Goal: Navigation & Orientation: Find specific page/section

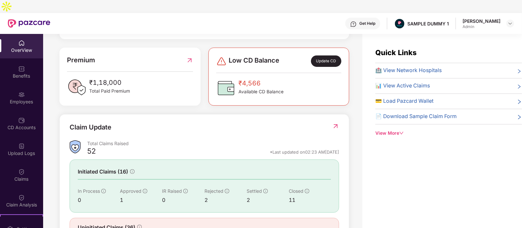
scroll to position [176, 0]
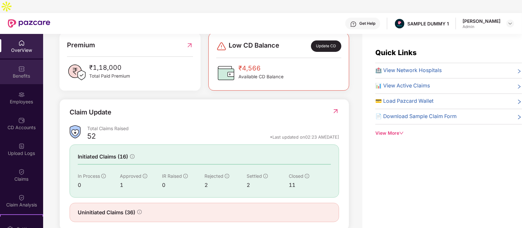
click at [20, 66] on img at bounding box center [21, 69] width 7 height 7
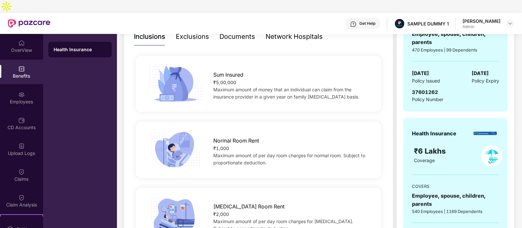
scroll to position [0, 0]
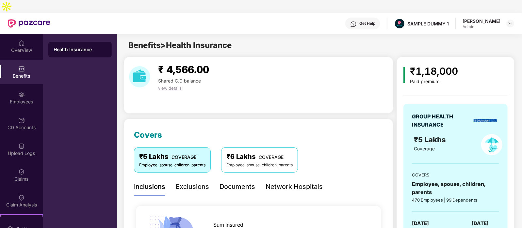
click at [190, 182] on div "Exclusions" at bounding box center [192, 187] width 33 height 10
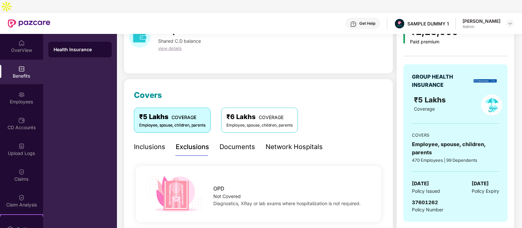
scroll to position [39, 0]
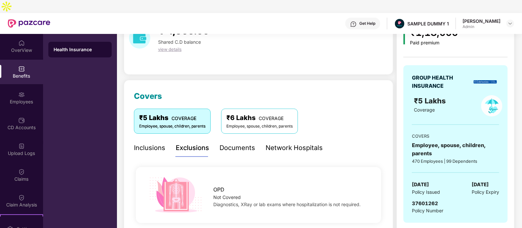
click at [239, 143] on div "Documents" at bounding box center [238, 148] width 36 height 10
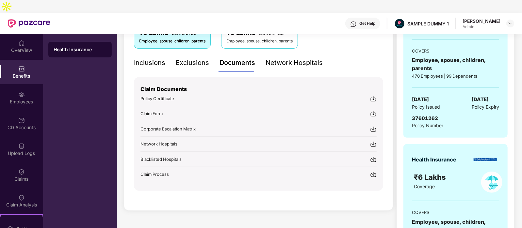
scroll to position [125, 0]
click at [284, 57] on div "Network Hospitals" at bounding box center [294, 62] width 57 height 10
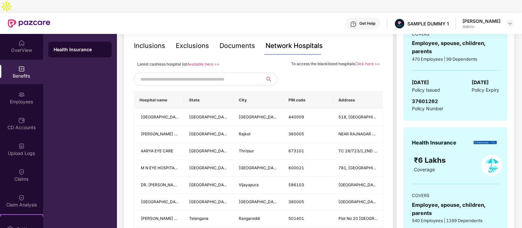
scroll to position [139, 0]
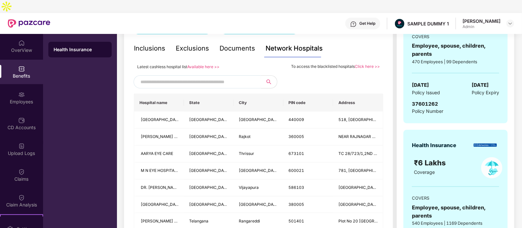
click at [178, 77] on input "text" at bounding box center [197, 82] width 112 height 10
type input "******"
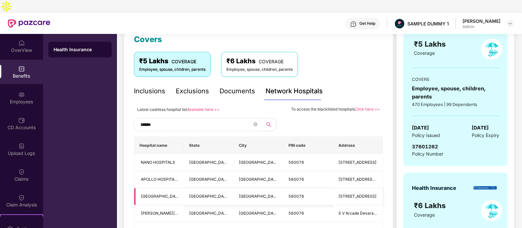
scroll to position [95, 0]
click at [254, 123] on icon "close-circle" at bounding box center [256, 125] width 4 height 4
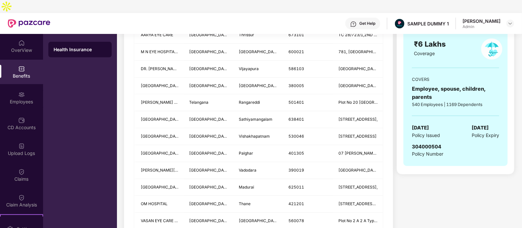
scroll to position [258, 0]
click at [26, 86] on div "Employees" at bounding box center [21, 98] width 43 height 25
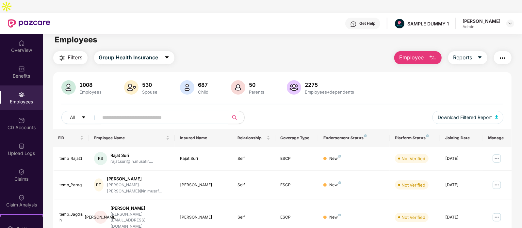
scroll to position [0, 0]
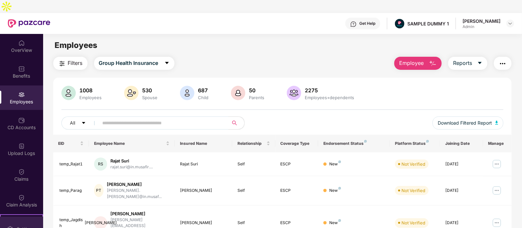
click at [13, 217] on div "Settings" at bounding box center [21, 229] width 43 height 25
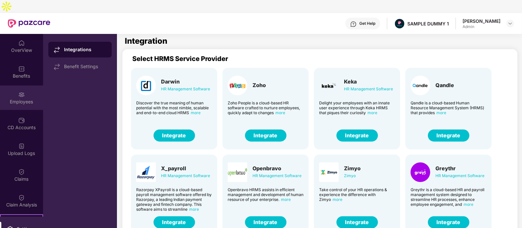
click at [15, 99] on div "Employees" at bounding box center [21, 102] width 43 height 7
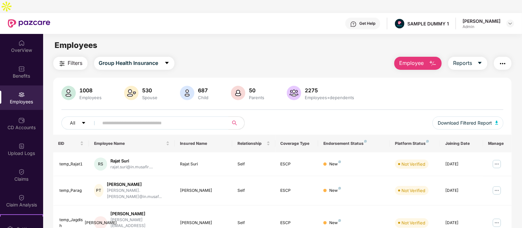
click at [426, 57] on button "Employee" at bounding box center [417, 63] width 47 height 13
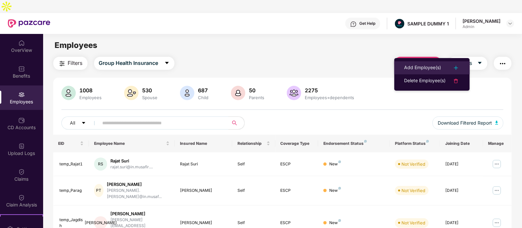
click at [419, 69] on div "Add Employee(s)" at bounding box center [422, 68] width 37 height 8
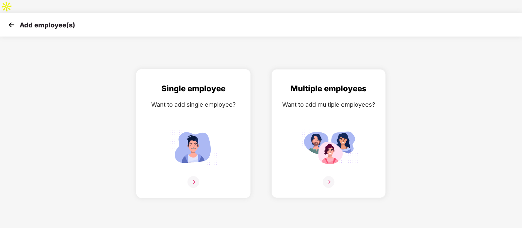
click at [191, 86] on div "Single employee Want to add single employee?" at bounding box center [193, 140] width 101 height 114
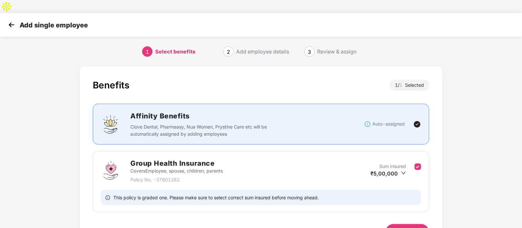
click at [407, 224] on button "Next" at bounding box center [408, 232] width 44 height 16
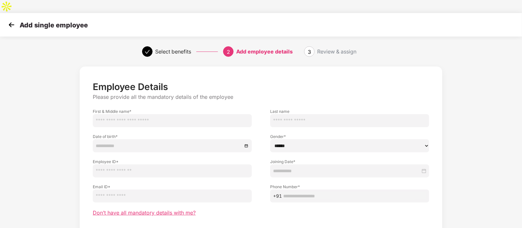
click at [145, 210] on span "Don’t have all mandatory details with me?" at bounding box center [144, 213] width 103 height 7
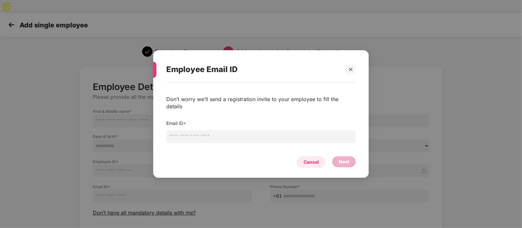
click at [313, 163] on div "Cancel" at bounding box center [311, 163] width 29 height 12
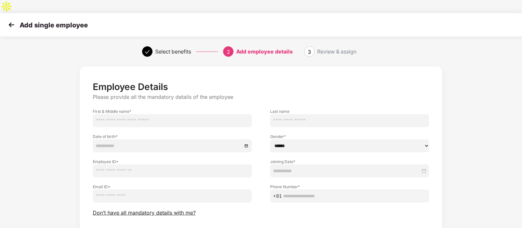
click at [11, 20] on img at bounding box center [12, 25] width 10 height 10
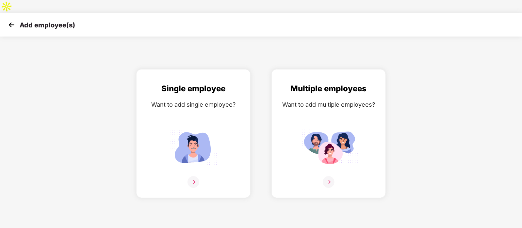
click at [11, 20] on img at bounding box center [12, 25] width 10 height 10
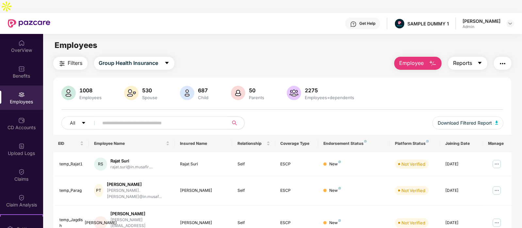
click at [471, 57] on button "Reports" at bounding box center [467, 63] width 39 height 13
click at [508, 57] on button "button" at bounding box center [503, 63] width 18 height 13
click at [334, 57] on div "Filters Group Health Insurance Employee Reports" at bounding box center [282, 63] width 459 height 13
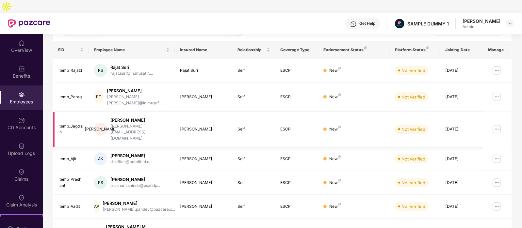
scroll to position [90, 0]
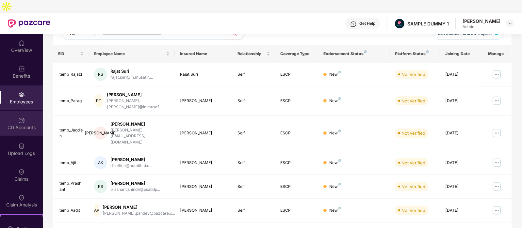
click at [18, 125] on div "CD Accounts" at bounding box center [21, 128] width 43 height 7
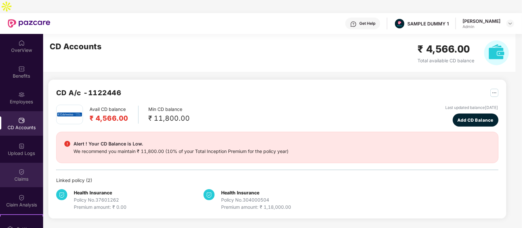
click at [18, 169] on img at bounding box center [21, 172] width 7 height 7
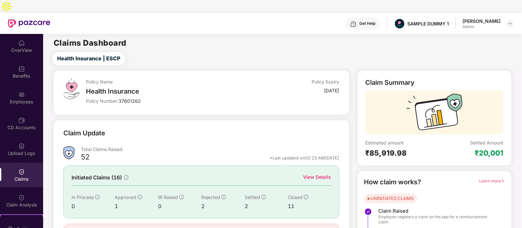
click at [321, 174] on div "View Details" at bounding box center [318, 177] width 28 height 7
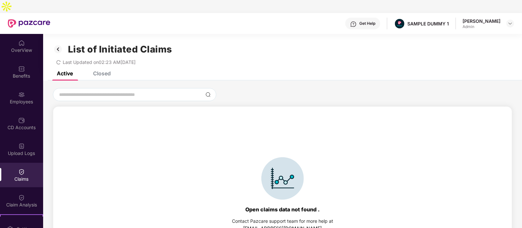
click at [103, 70] on div "Closed" at bounding box center [102, 73] width 18 height 7
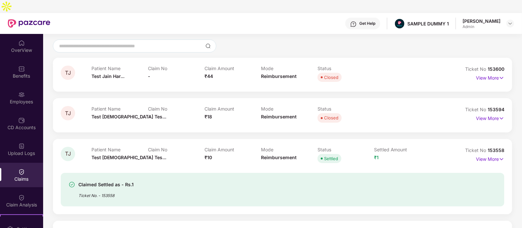
scroll to position [48, 0]
click at [486, 155] on p "View More" at bounding box center [490, 159] width 28 height 9
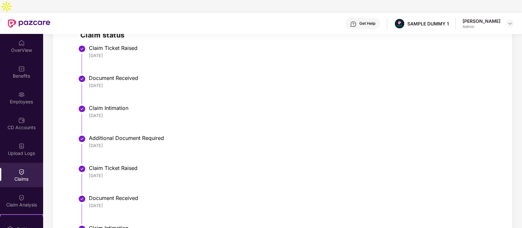
scroll to position [164, 0]
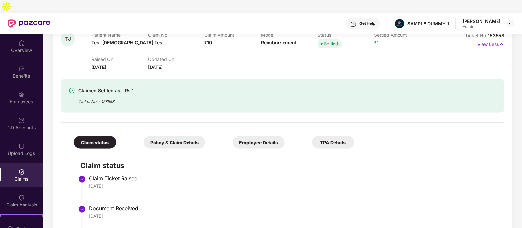
click at [144, 136] on div "Policy & Claim Details" at bounding box center [174, 142] width 61 height 13
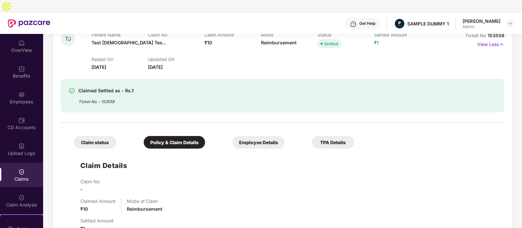
scroll to position [229, 0]
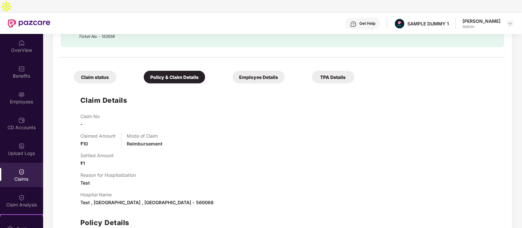
click at [233, 71] on div "Employee Details" at bounding box center [259, 77] width 52 height 13
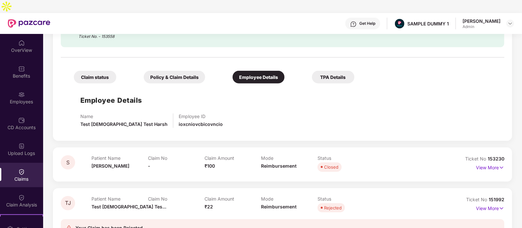
click at [312, 71] on div "TPA Details" at bounding box center [333, 77] width 42 height 13
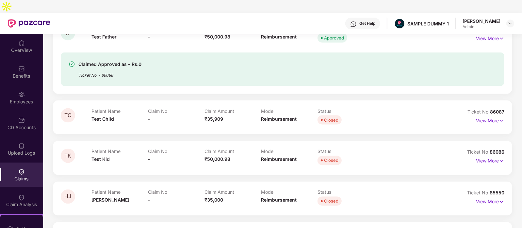
scroll to position [742, 0]
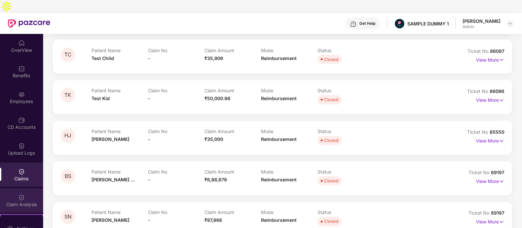
click at [20, 195] on img at bounding box center [21, 198] width 7 height 7
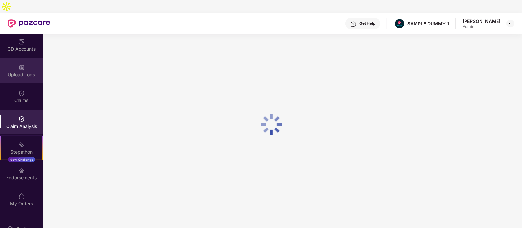
scroll to position [79, 0]
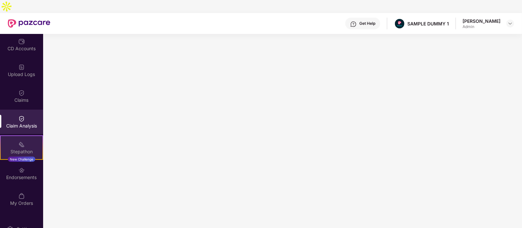
click at [23, 149] on div "Stepathon" at bounding box center [22, 152] width 42 height 7
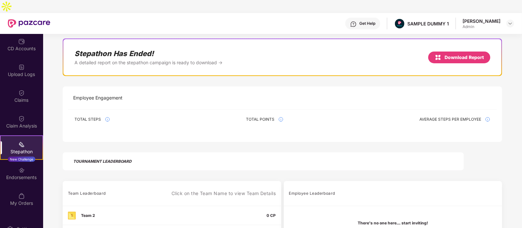
scroll to position [55, 0]
click at [24, 175] on div "Endorsements" at bounding box center [21, 178] width 43 height 7
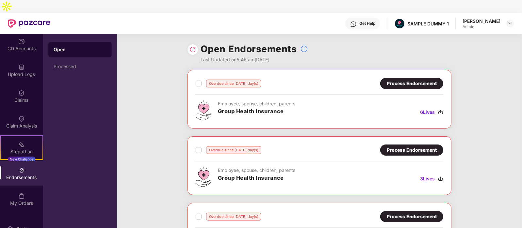
click at [400, 80] on div "Process Endorsement" at bounding box center [412, 83] width 50 height 7
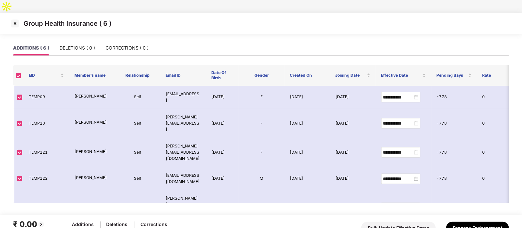
click at [17, 18] on img at bounding box center [15, 23] width 10 height 10
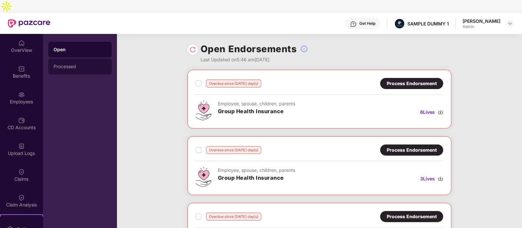
click at [59, 64] on div "Processed" at bounding box center [80, 66] width 53 height 5
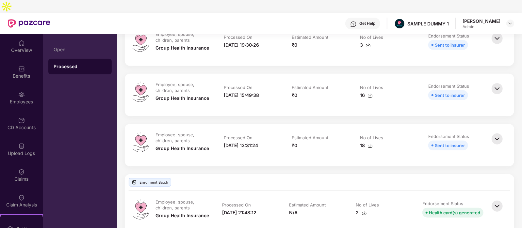
scroll to position [196, 0]
click at [495, 81] on img at bounding box center [497, 88] width 14 height 14
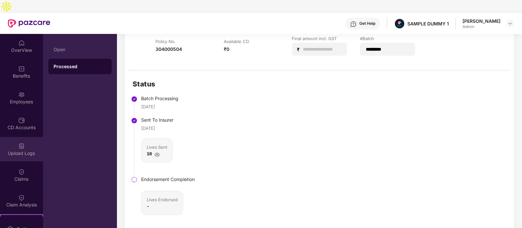
scroll to position [101, 0]
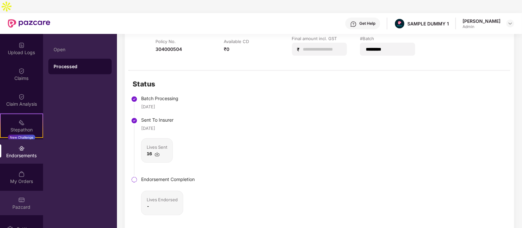
click at [26, 191] on div "Pazcard" at bounding box center [21, 203] width 43 height 25
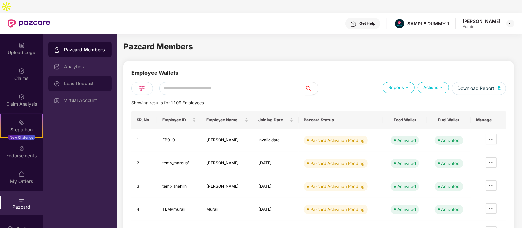
click at [87, 76] on div "Load Request" at bounding box center [79, 84] width 63 height 16
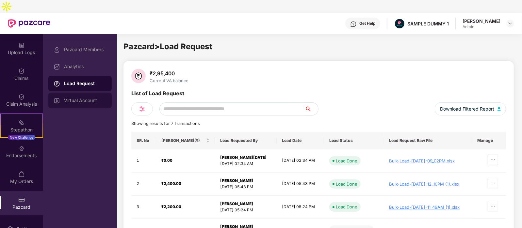
click at [91, 98] on div "Virtual Account" at bounding box center [85, 100] width 42 height 5
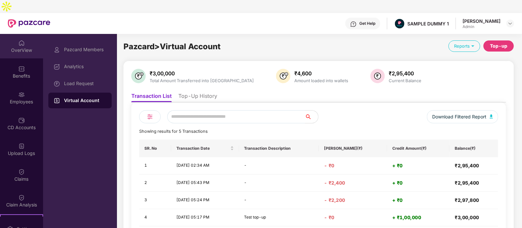
click at [14, 34] on div "OverView" at bounding box center [21, 46] width 43 height 25
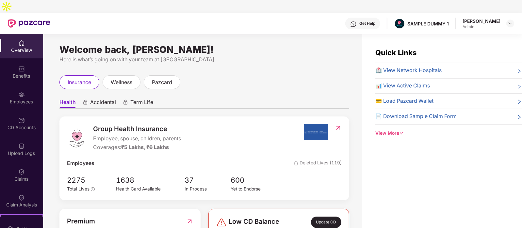
click at [364, 18] on div "Get Help" at bounding box center [362, 24] width 35 height 12
click at [269, 34] on div "Welcome back, [PERSON_NAME]! Here is what’s going on with your team at Pazcare …" at bounding box center [202, 141] width 319 height 215
